Goal: Check status: Check status

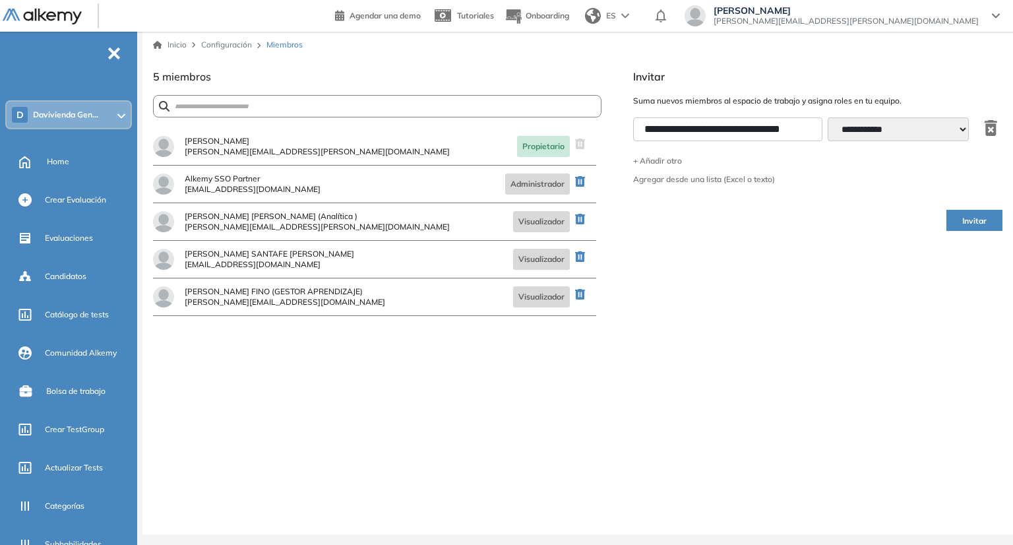
select select "**********"
click at [77, 236] on span "Evaluaciones" at bounding box center [69, 238] width 48 height 12
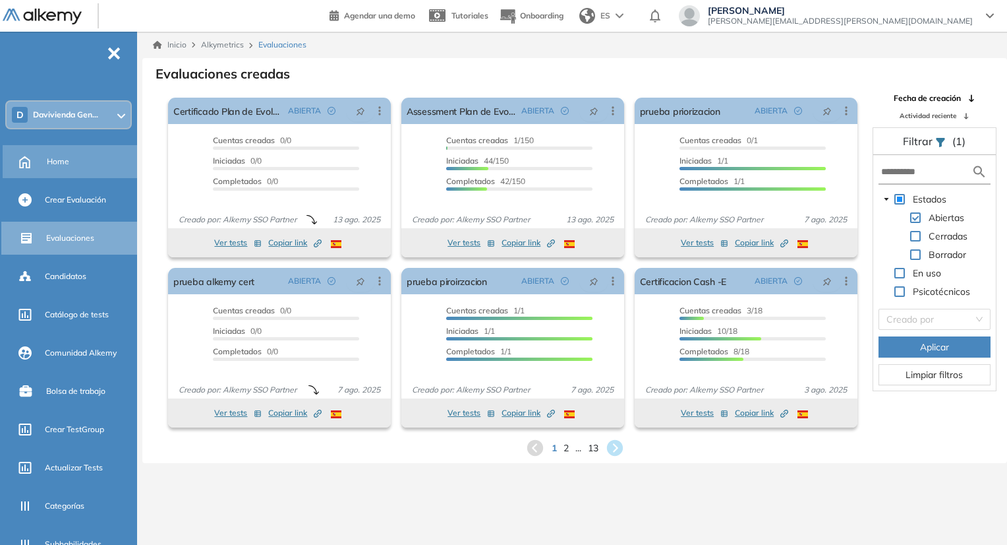
click at [63, 174] on div "Home" at bounding box center [71, 161] width 137 height 33
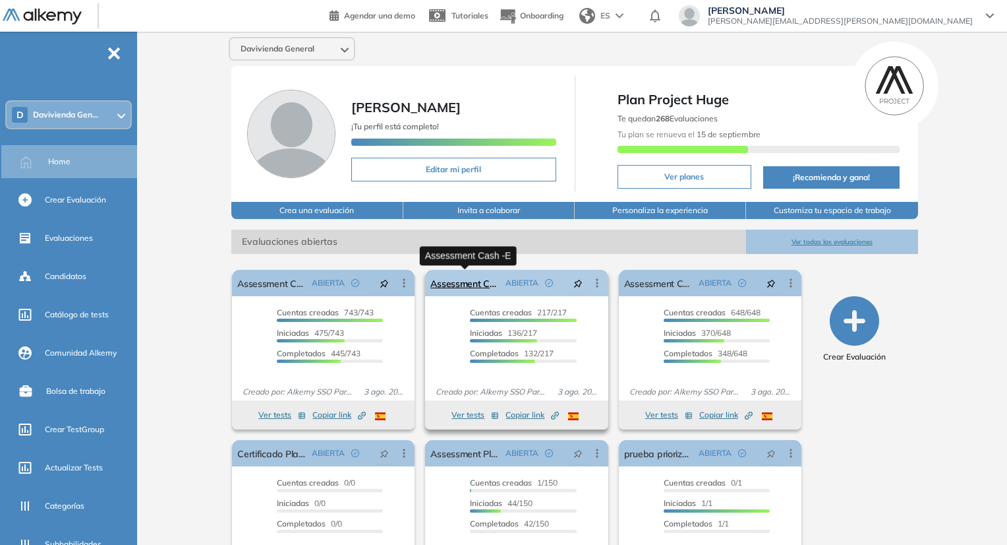
click at [464, 280] on link "Assessment Cash -E" at bounding box center [465, 283] width 69 height 26
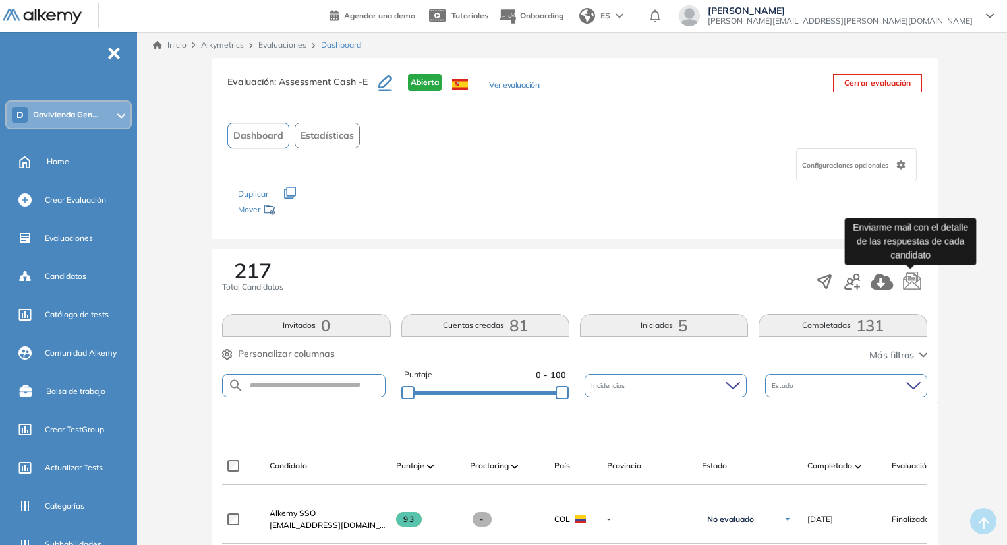
click at [912, 283] on icon "button" at bounding box center [913, 282] width 20 height 20
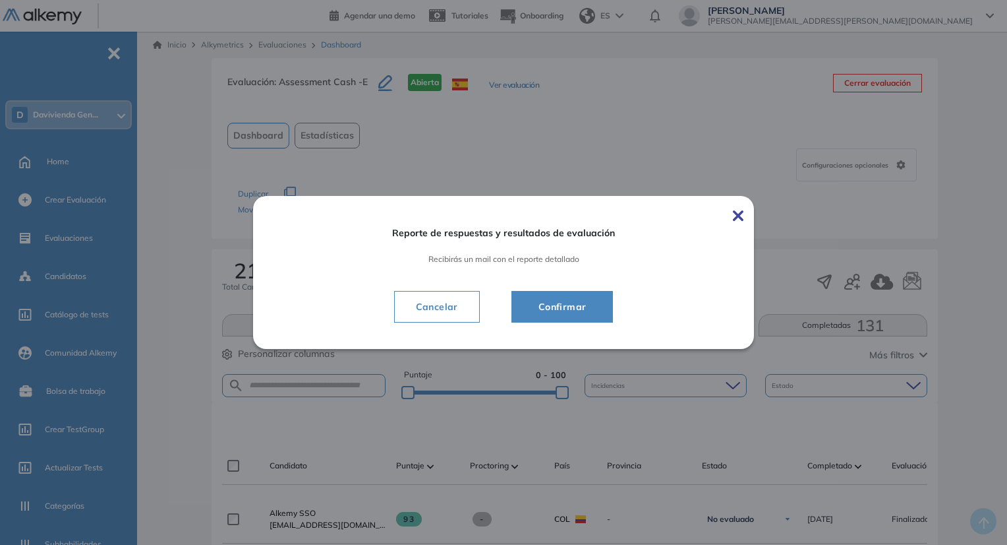
click at [573, 309] on span "Confirmar" at bounding box center [562, 307] width 69 height 16
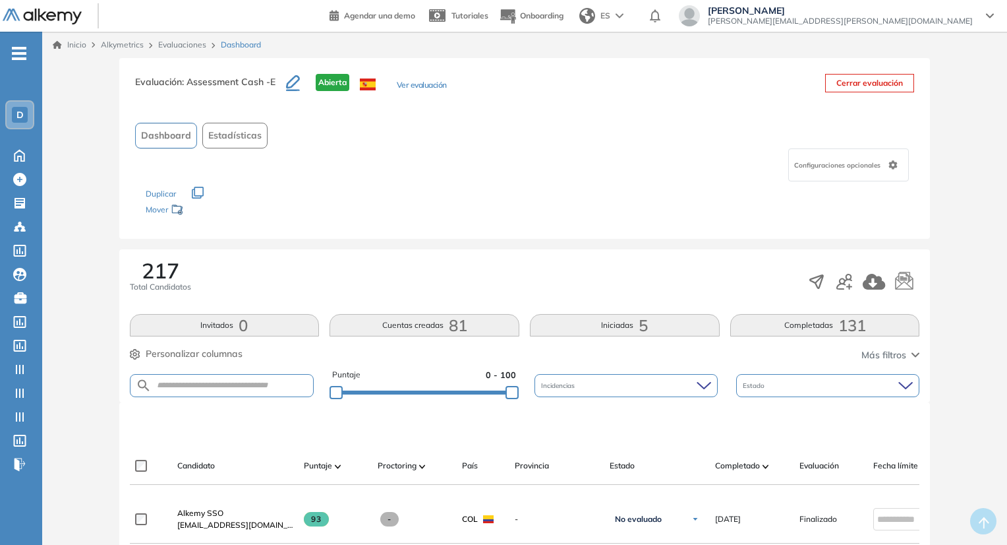
click at [186, 52] on div "Inicio Alkymetrics Evaluaciones Dashboard" at bounding box center [524, 45] width 965 height 26
click at [179, 48] on link "Evaluaciones" at bounding box center [182, 45] width 48 height 10
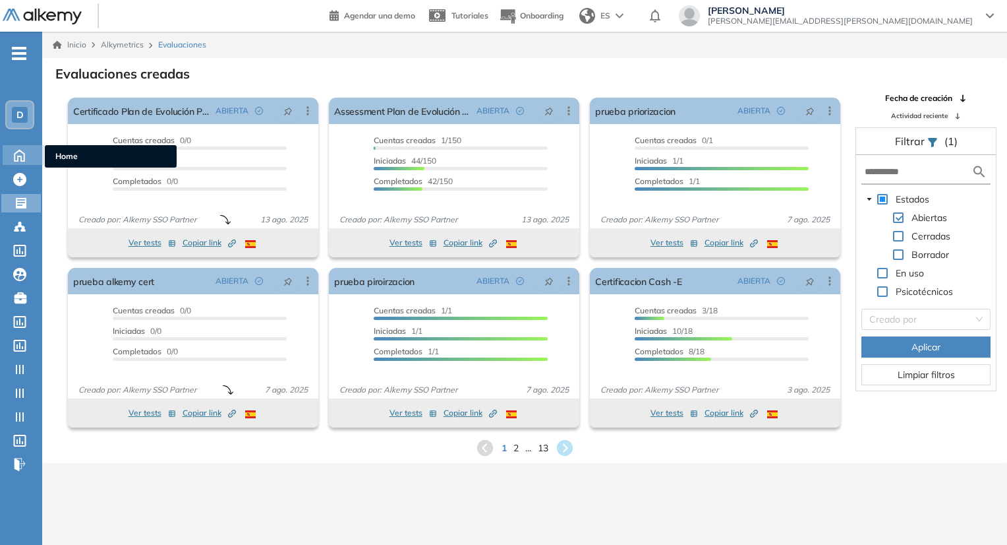
click at [16, 151] on icon at bounding box center [20, 155] width 10 height 11
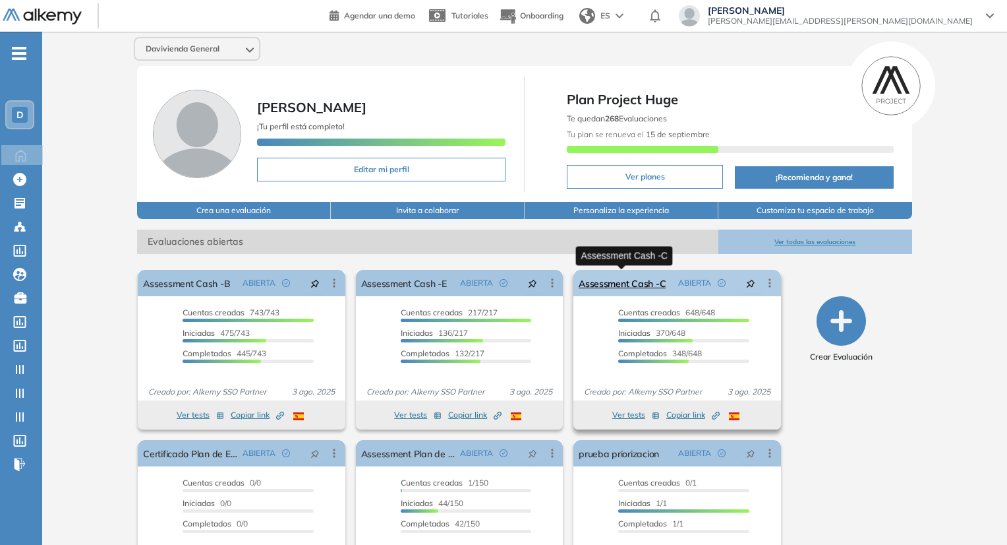
click at [641, 274] on link "Assessment Cash -C" at bounding box center [622, 283] width 87 height 26
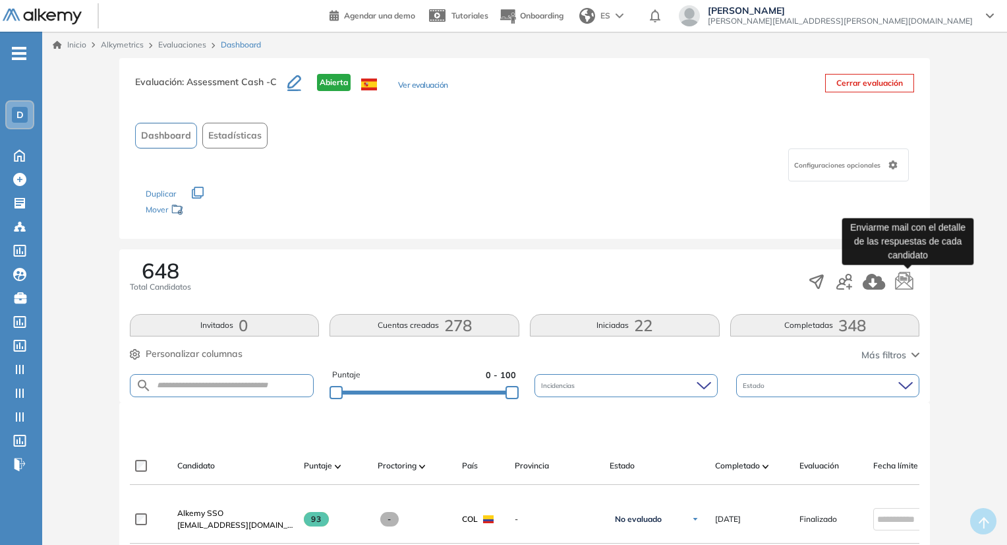
click at [905, 285] on icon "button" at bounding box center [905, 282] width 20 height 20
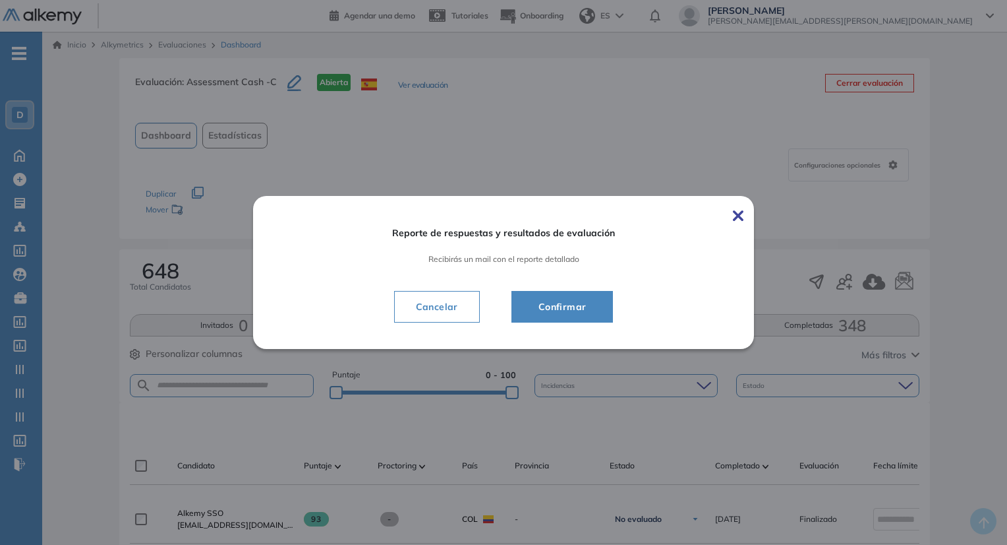
click at [559, 310] on span "Confirmar" at bounding box center [562, 307] width 69 height 16
